Goal: Transaction & Acquisition: Obtain resource

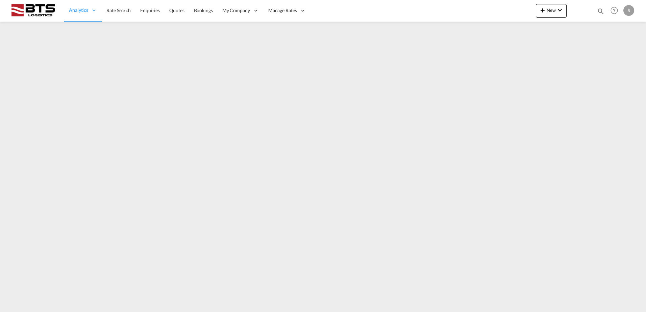
drag, startPoint x: 125, startPoint y: 10, endPoint x: 643, endPoint y: 143, distance: 534.3
click at [125, 10] on span "Rate Search" at bounding box center [118, 10] width 24 height 6
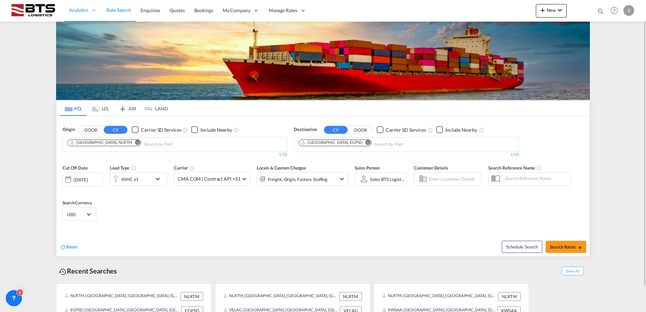
click at [365, 142] on md-icon "Remove" at bounding box center [367, 142] width 5 height 5
click at [326, 143] on body "Analytics Reports Dashboard Rate Search Enquiries Quotes Bookings" at bounding box center [323, 156] width 646 height 312
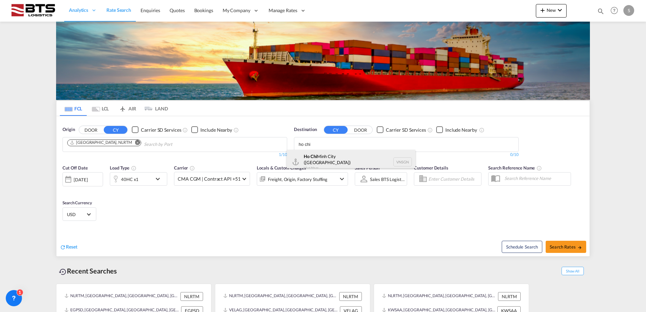
type input "ho chi"
click at [326, 156] on div "Ho Chi Minh City (Saigon) Viet Nam VNSGN" at bounding box center [351, 162] width 128 height 24
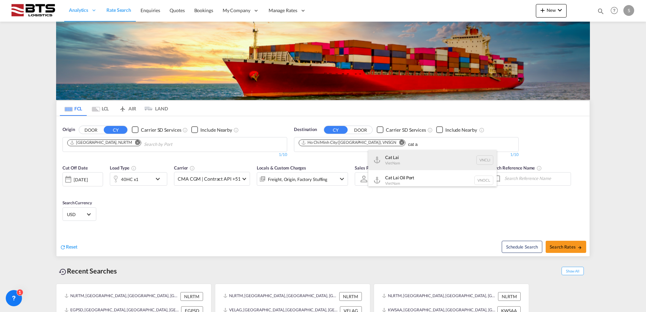
type input "cat a"
drag, startPoint x: 392, startPoint y: 155, endPoint x: 307, endPoint y: 221, distance: 108.2
click at [392, 155] on div "Cat Lai Viet Nam VNCLI" at bounding box center [432, 160] width 128 height 20
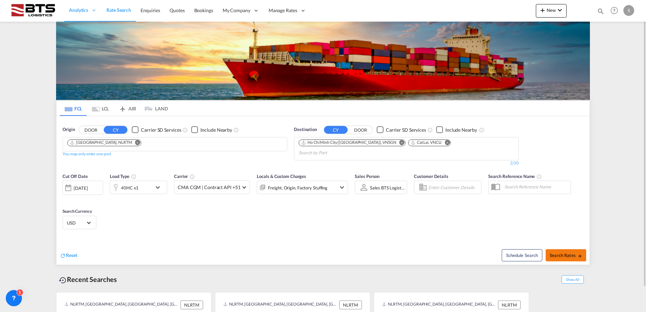
click at [560, 249] on button "Search Rates" at bounding box center [565, 255] width 41 height 12
type input "NLRTM to VNSGN,VNCLI / 6 Oct 2025"
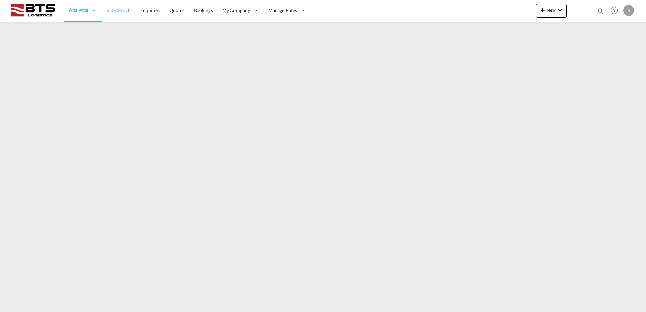
drag, startPoint x: 117, startPoint y: 11, endPoint x: 129, endPoint y: 17, distance: 13.2
click at [117, 11] on span "Rate Search" at bounding box center [118, 10] width 24 height 6
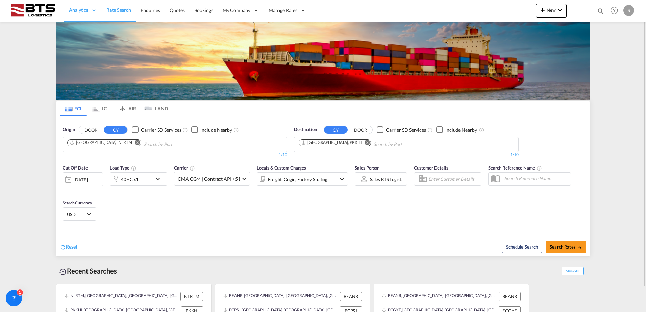
click at [135, 142] on md-icon "Remove" at bounding box center [137, 142] width 5 height 5
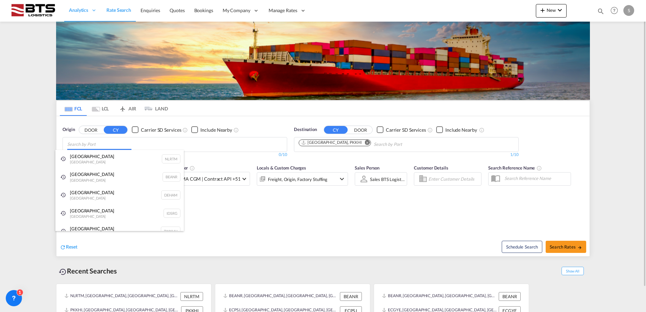
click at [108, 145] on body "Analytics Reports Dashboard Rate Search Enquiries Quotes Bookings" at bounding box center [323, 156] width 646 height 312
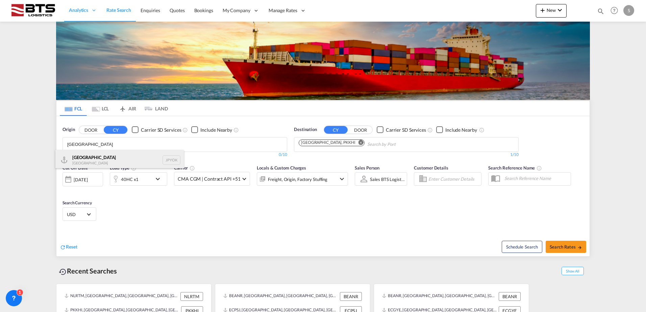
type input "[GEOGRAPHIC_DATA]"
click at [90, 155] on div "Yokohama [GEOGRAPHIC_DATA] JPYOK" at bounding box center [119, 160] width 128 height 20
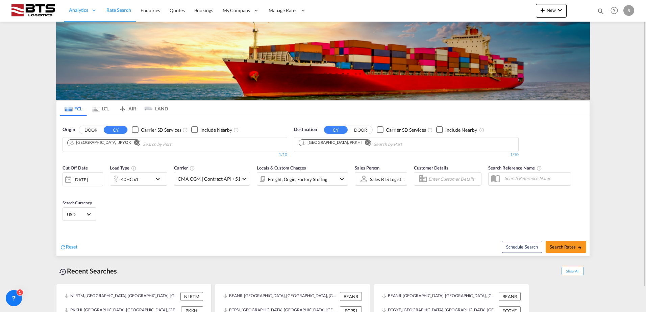
click at [365, 142] on md-icon "Remove" at bounding box center [367, 142] width 5 height 5
click at [320, 143] on body "Analytics Reports Dashboard Rate Search Enquiries Quotes Bookings" at bounding box center [323, 156] width 646 height 312
click at [320, 143] on input "Chips input." at bounding box center [330, 144] width 64 height 11
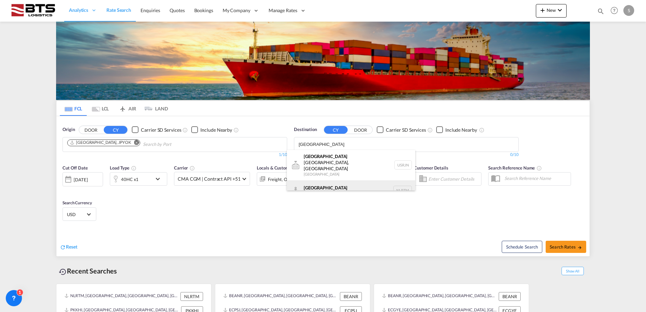
type input "[GEOGRAPHIC_DATA]"
click at [331, 186] on div "[GEOGRAPHIC_DATA] [GEOGRAPHIC_DATA] NLRTM" at bounding box center [351, 190] width 128 height 20
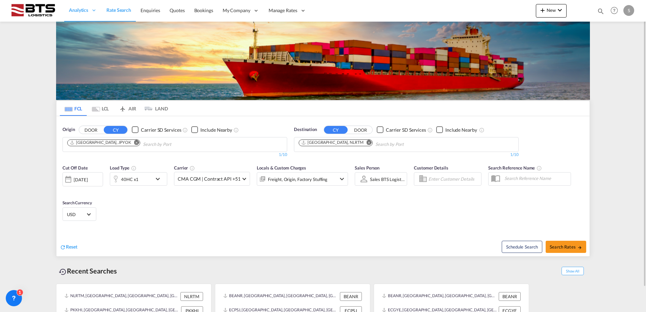
click at [157, 179] on md-icon "icon-chevron-down" at bounding box center [159, 179] width 11 height 8
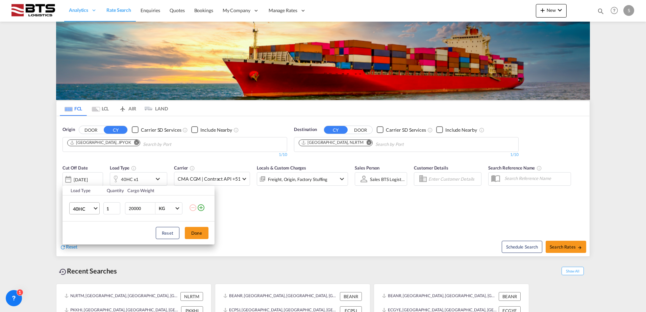
click at [93, 209] on md-select-value "40HC" at bounding box center [85, 208] width 27 height 11
click at [90, 174] on md-option "20GP" at bounding box center [91, 176] width 46 height 16
click at [197, 229] on button "Done" at bounding box center [197, 233] width 24 height 12
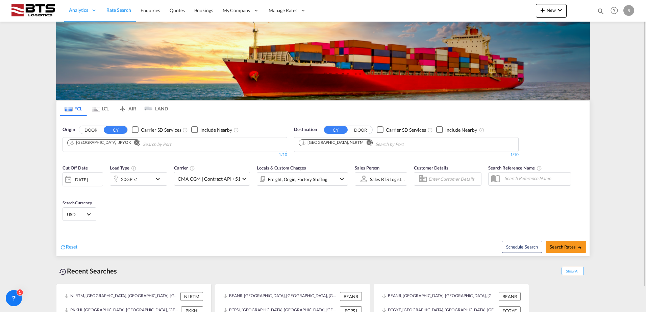
click at [298, 206] on div "Cut Off Date [DATE] [DATE] Load Type 20GP x1 Carrier CMA CGM | Contract API +51…" at bounding box center [322, 194] width 533 height 66
click at [558, 245] on span "Search Rates" at bounding box center [565, 246] width 32 height 5
type input "JPYOK to NLRTM / [DATE]"
